Goal: Book appointment/travel/reservation

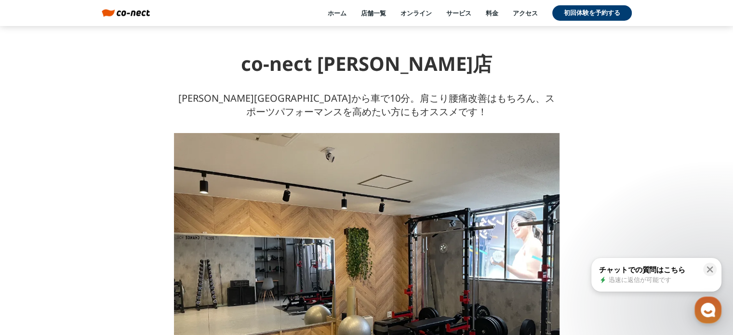
click at [496, 10] on link "料金" at bounding box center [492, 13] width 13 height 9
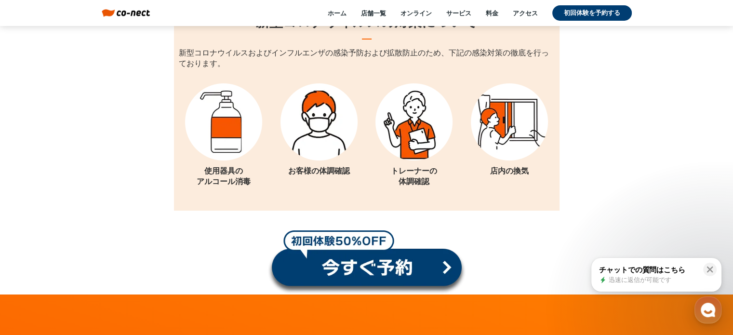
scroll to position [10893, 0]
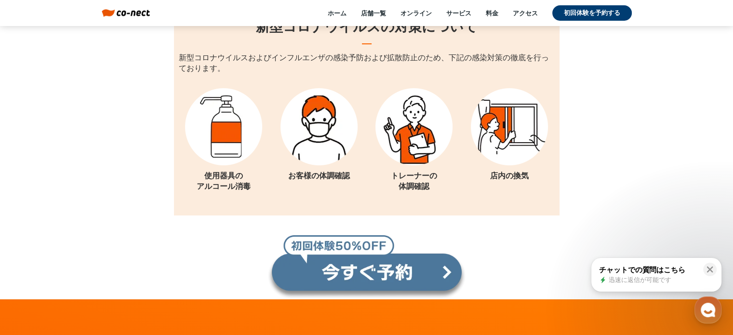
click at [397, 243] on link at bounding box center [366, 267] width 199 height 65
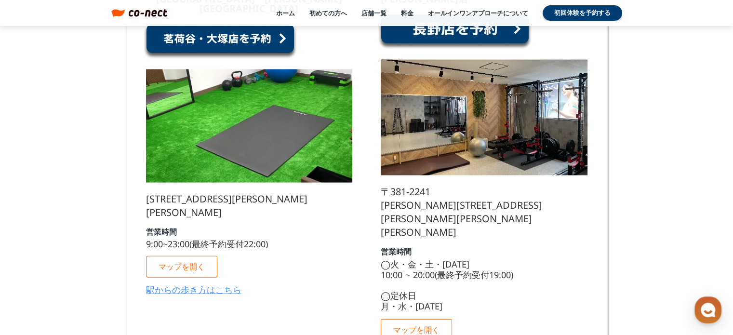
scroll to position [5735, 0]
